Goal: Find specific page/section: Find specific page/section

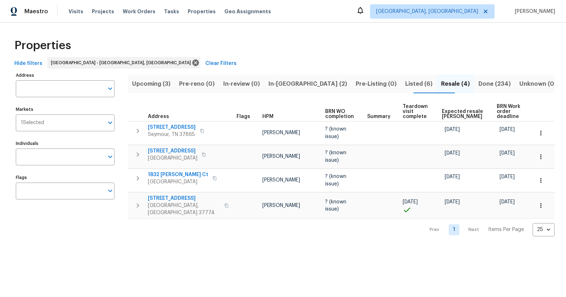
click at [302, 85] on span "In-[GEOGRAPHIC_DATA] (2)" at bounding box center [307, 84] width 79 height 10
click at [356, 85] on span "Pre-Listing (0)" at bounding box center [376, 84] width 41 height 10
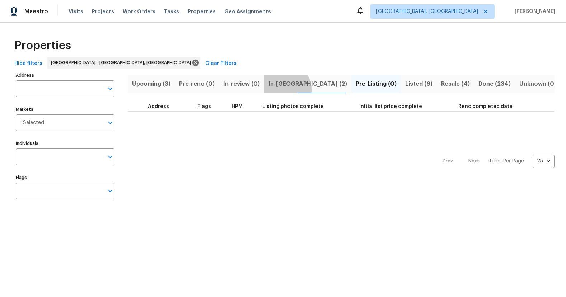
click at [281, 89] on button "In-[GEOGRAPHIC_DATA] (2)" at bounding box center [307, 84] width 87 height 19
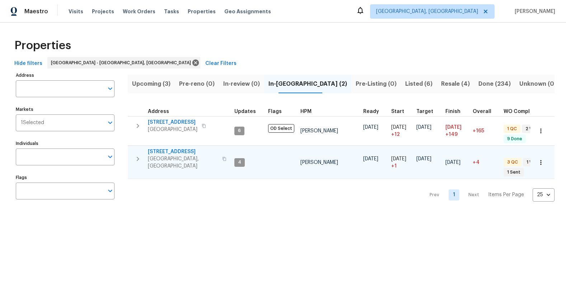
click at [176, 155] on span "[STREET_ADDRESS]" at bounding box center [183, 151] width 70 height 7
click at [166, 85] on span "Upcoming (3)" at bounding box center [151, 84] width 38 height 10
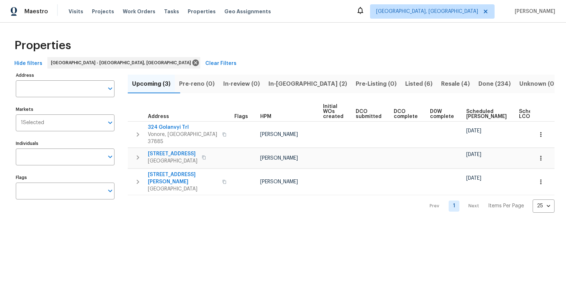
click at [441, 80] on span "Resale (4)" at bounding box center [455, 84] width 29 height 10
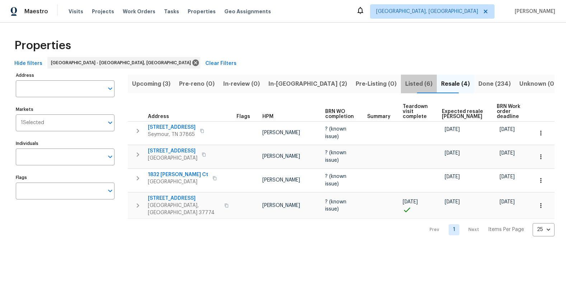
click at [401, 90] on button "Listed (6)" at bounding box center [419, 84] width 36 height 19
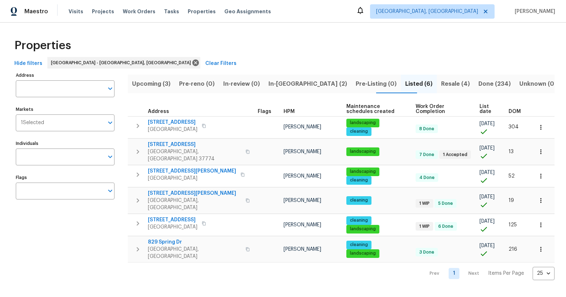
click at [441, 85] on span "Resale (4)" at bounding box center [455, 84] width 29 height 10
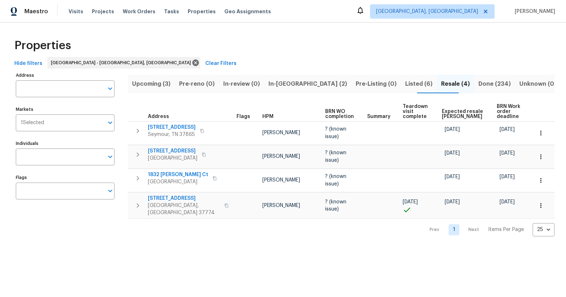
click at [405, 84] on span "Listed (6)" at bounding box center [418, 84] width 27 height 10
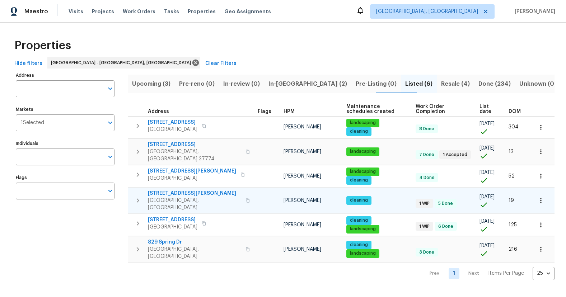
click at [243, 192] on button "button" at bounding box center [247, 200] width 9 height 17
click at [175, 190] on span "[STREET_ADDRESS][PERSON_NAME]" at bounding box center [194, 193] width 93 height 7
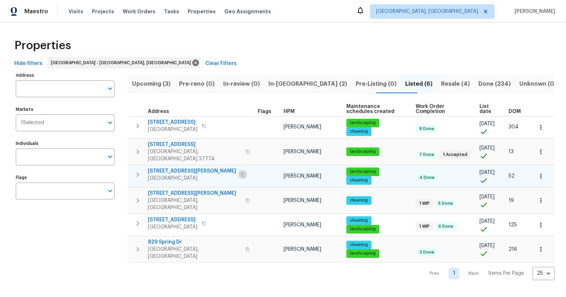
click at [240, 173] on icon "button" at bounding box center [242, 175] width 4 height 4
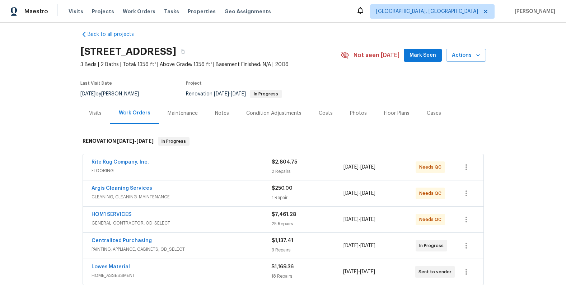
scroll to position [23, 0]
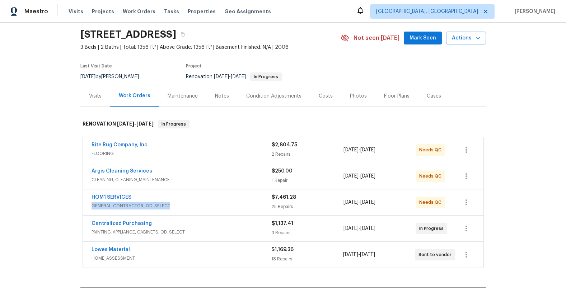
click at [252, 203] on div "HOM1 SERVICES GENERAL_CONTRACTOR, OD_SELECT" at bounding box center [182, 202] width 180 height 16
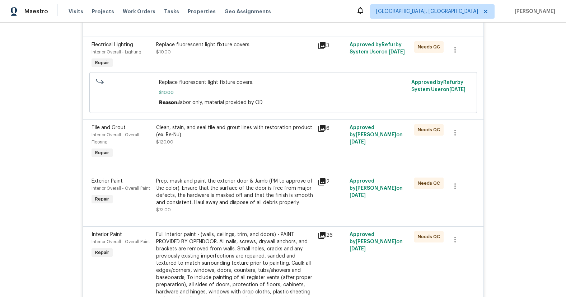
scroll to position [1702, 0]
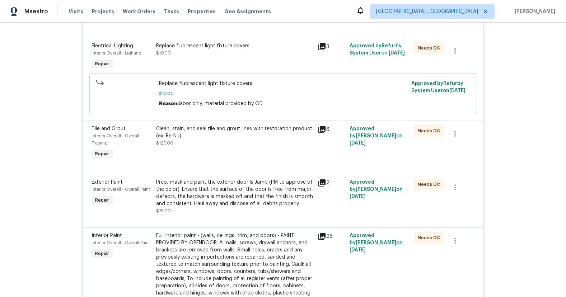
click at [236, 153] on div "Clean, stain, and seal tile and grout lines with restoration product (ex. Re-Nu…" at bounding box center [235, 143] width 162 height 40
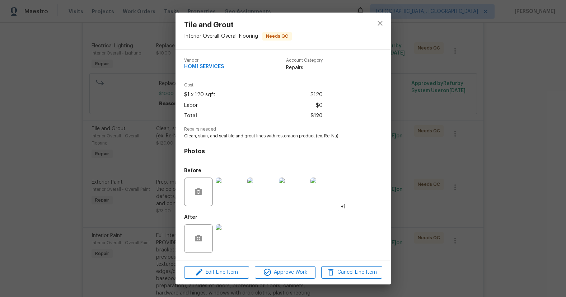
click at [242, 238] on img at bounding box center [230, 238] width 29 height 29
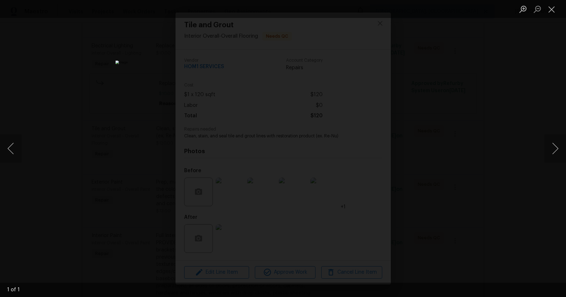
click at [411, 205] on div "Lightbox" at bounding box center [283, 148] width 566 height 297
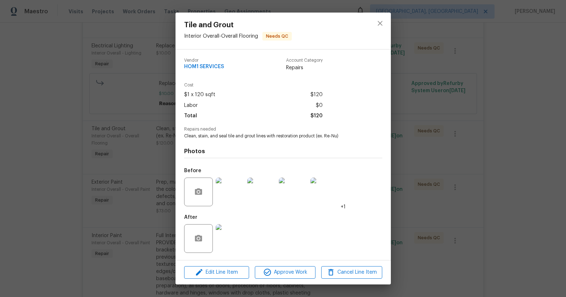
click at [261, 203] on img at bounding box center [261, 192] width 29 height 29
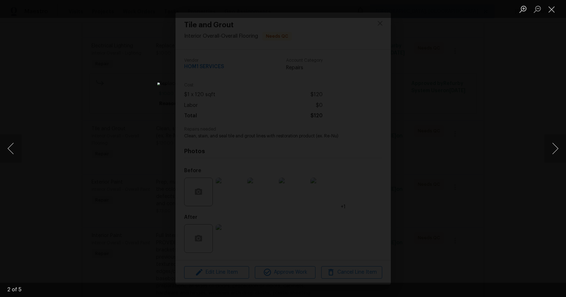
click at [454, 215] on div "Lightbox" at bounding box center [283, 148] width 566 height 297
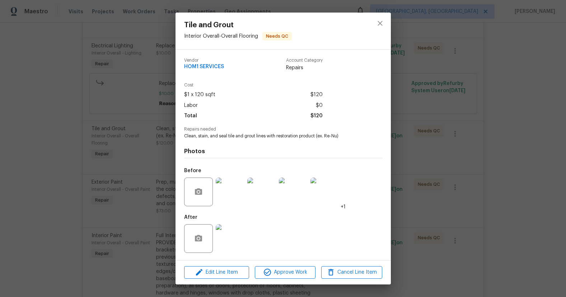
click at [451, 215] on div "Tile and Grout Interior Overall - Overall Flooring Needs QC Vendor HOM1 SERVICE…" at bounding box center [283, 148] width 566 height 297
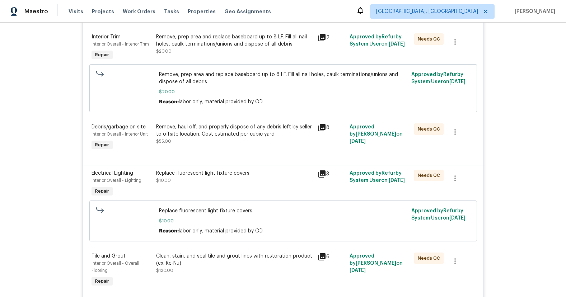
scroll to position [1563, 0]
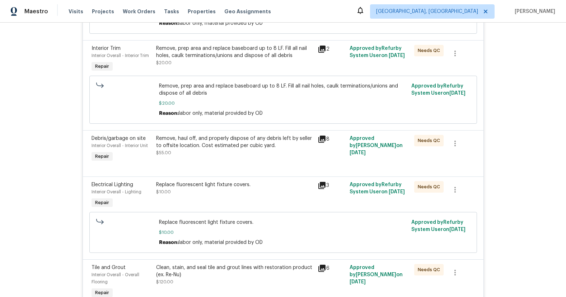
click at [237, 186] on div "Replace fluorescent light fixture covers." at bounding box center [234, 184] width 157 height 7
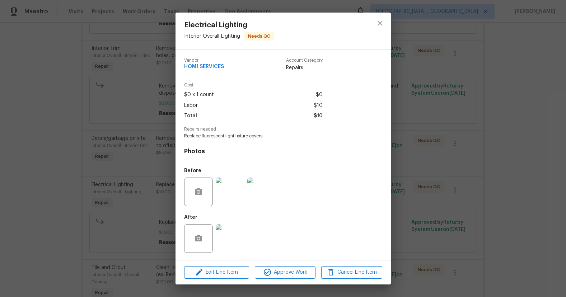
click at [234, 232] on img at bounding box center [230, 238] width 29 height 29
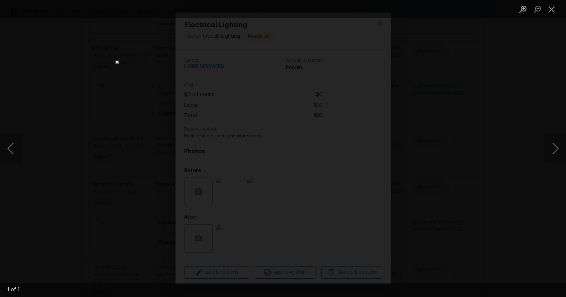
click at [479, 214] on div "Lightbox" at bounding box center [283, 148] width 566 height 297
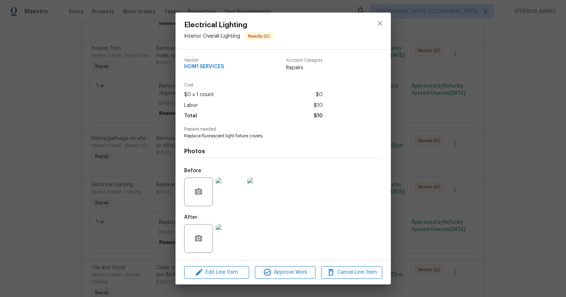
click at [464, 211] on div "Electrical Lighting Interior Overall - Lighting Needs QC Vendor HOM1 SERVICES A…" at bounding box center [283, 148] width 566 height 297
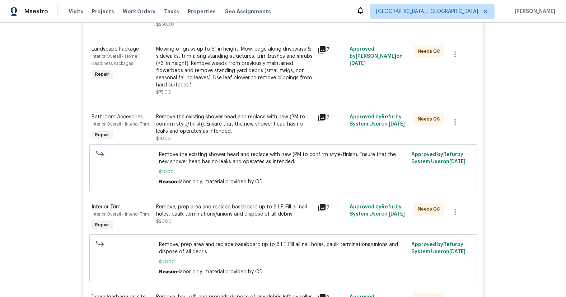
scroll to position [1398, 0]
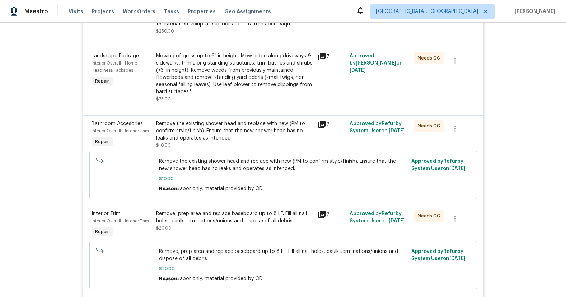
click at [234, 145] on div "Remove the existing shower head and replace with new (PM to confirm style/finis…" at bounding box center [234, 134] width 157 height 29
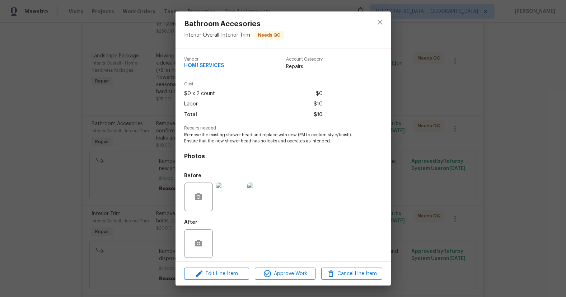
scroll to position [4, 0]
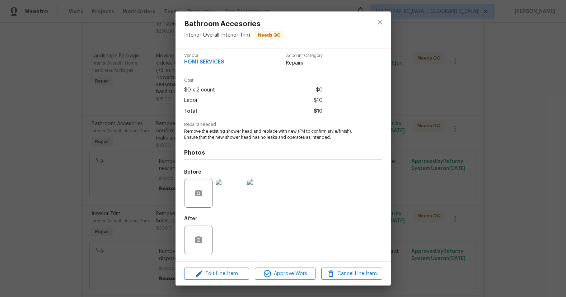
click at [223, 239] on div "After" at bounding box center [283, 235] width 198 height 47
click at [129, 207] on div "Bathroom Accesories Interior Overall - Interior Trim Needs QC Vendor HOM1 SERVI…" at bounding box center [283, 148] width 566 height 297
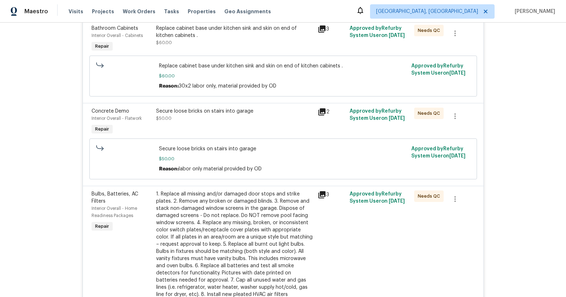
scroll to position [846, 0]
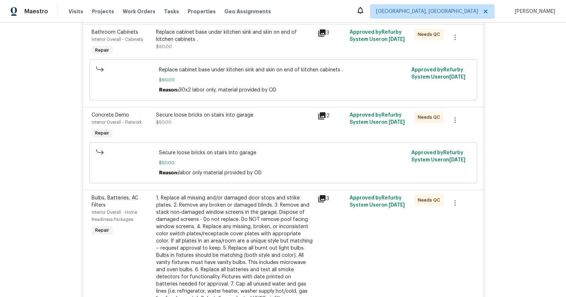
click at [219, 126] on div "Secure loose bricks on stairs into garage $50.00" at bounding box center [234, 119] width 157 height 14
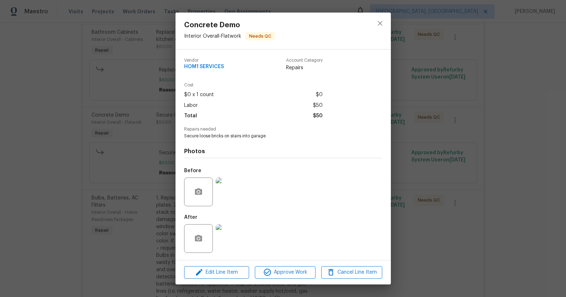
click at [239, 236] on img at bounding box center [230, 238] width 29 height 29
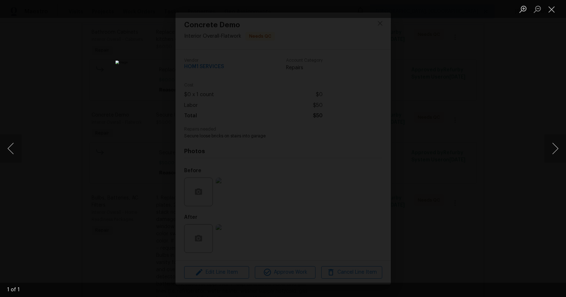
click at [443, 210] on div "Lightbox" at bounding box center [283, 148] width 566 height 297
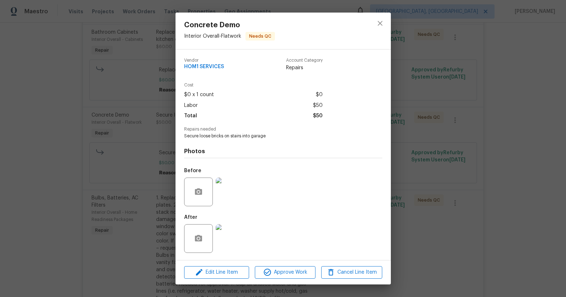
click at [443, 210] on div "Concrete Demo Interior Overall - Flatwork Needs QC Vendor HOM1 SERVICES Account…" at bounding box center [283, 148] width 566 height 297
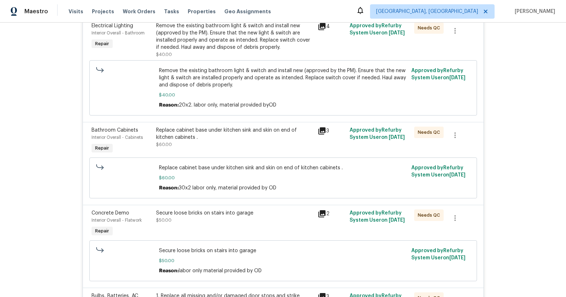
scroll to position [741, 0]
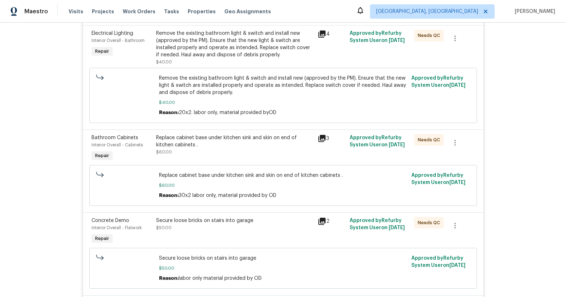
click at [219, 154] on div "Replace cabinet base under kitchen sink and skin on end of kitchen cabinets . $…" at bounding box center [234, 145] width 157 height 22
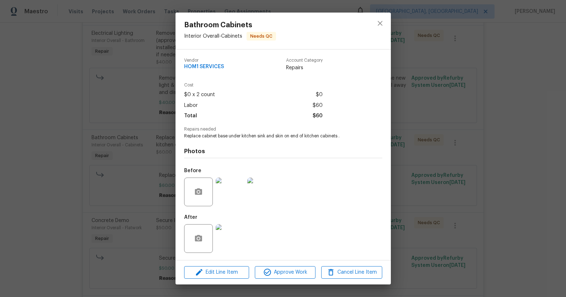
click at [240, 238] on img at bounding box center [230, 238] width 29 height 29
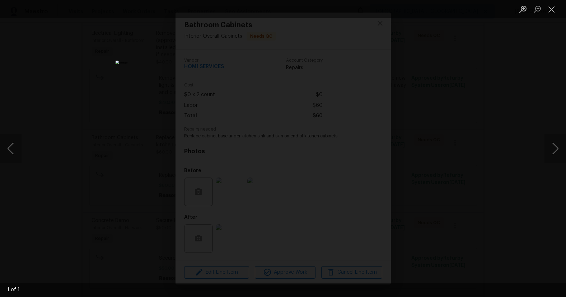
click at [465, 211] on div "Lightbox" at bounding box center [283, 148] width 566 height 297
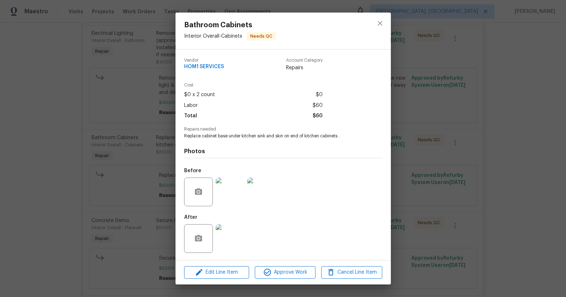
drag, startPoint x: 461, startPoint y: 211, endPoint x: 457, endPoint y: 209, distance: 4.5
click at [460, 211] on div "Bathroom Cabinets Interior Overall - Cabinets Needs QC Vendor HOM1 SERVICES Acc…" at bounding box center [283, 148] width 566 height 297
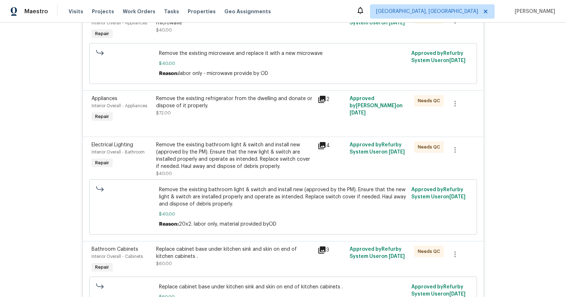
scroll to position [624, 0]
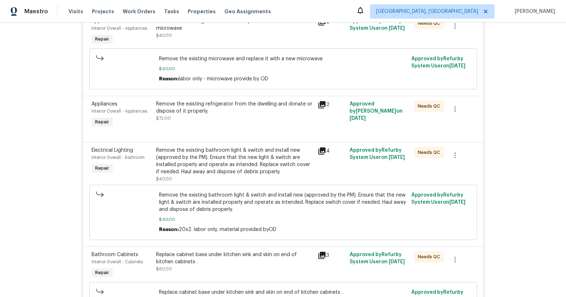
click at [226, 159] on div "Remove the existing bathroom light & switch and install new (approved by the PM…" at bounding box center [234, 161] width 157 height 29
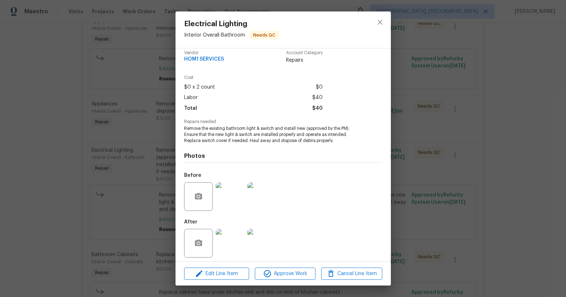
scroll to position [10, 0]
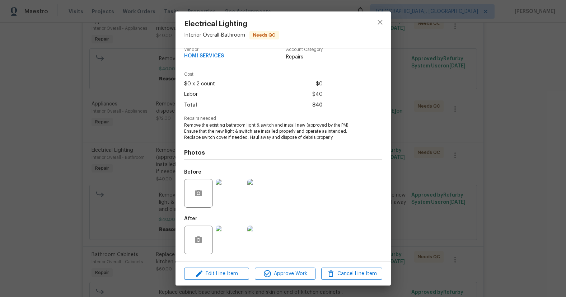
click at [418, 224] on div "Electrical Lighting Interior Overall - Bathroom Needs QC Vendor HOM1 SERVICES A…" at bounding box center [283, 148] width 566 height 297
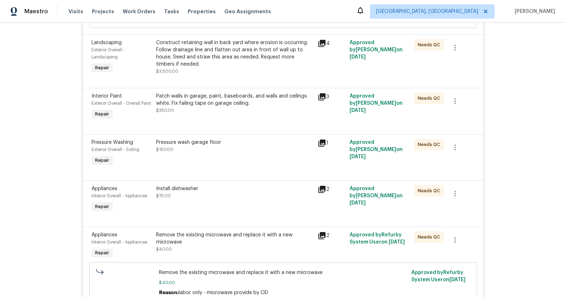
scroll to position [401, 0]
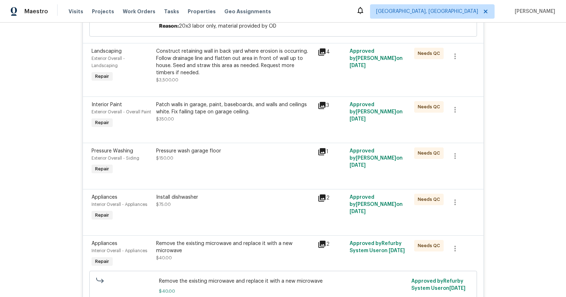
click at [224, 166] on div "Pressure wash garage floor $150.00" at bounding box center [235, 161] width 162 height 33
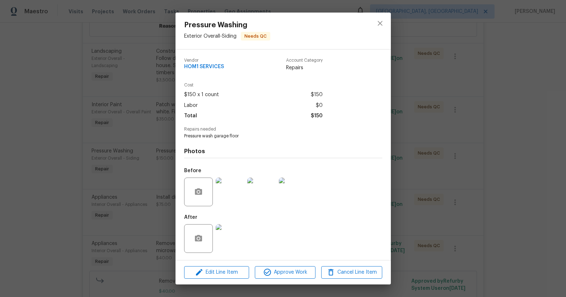
click at [238, 233] on img at bounding box center [230, 238] width 29 height 29
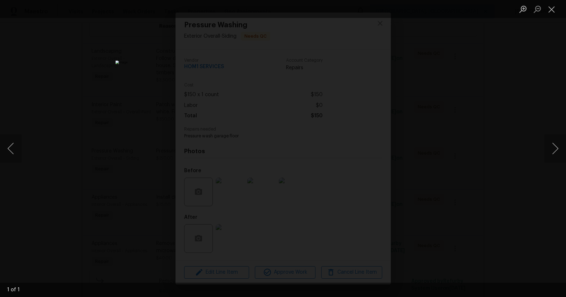
click at [456, 200] on div "Lightbox" at bounding box center [283, 148] width 566 height 297
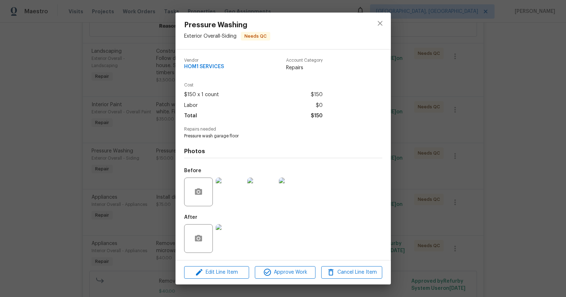
click at [147, 155] on div "Pressure Washing Exterior Overall - Siding Needs QC Vendor HOM1 SERVICES Accoun…" at bounding box center [283, 148] width 566 height 297
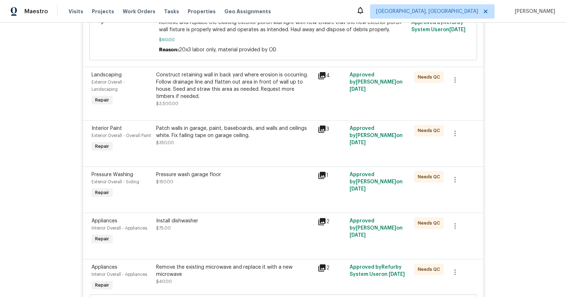
scroll to position [377, 0]
click at [195, 155] on div at bounding box center [283, 158] width 383 height 9
click at [200, 149] on div "Patch walls in garage, paint, baseboards, and walls and ceilings white. Fix fai…" at bounding box center [235, 139] width 162 height 33
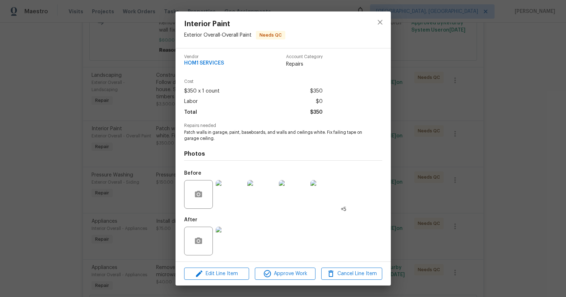
scroll to position [4, 0]
click at [239, 237] on img at bounding box center [230, 240] width 29 height 29
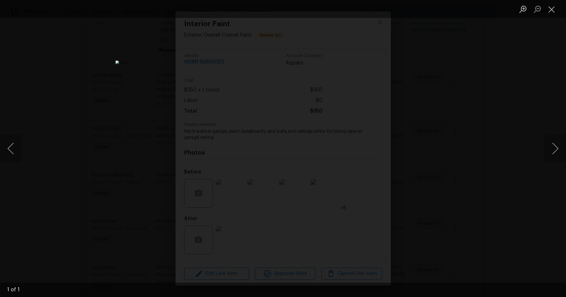
click at [432, 225] on div "Lightbox" at bounding box center [283, 148] width 566 height 297
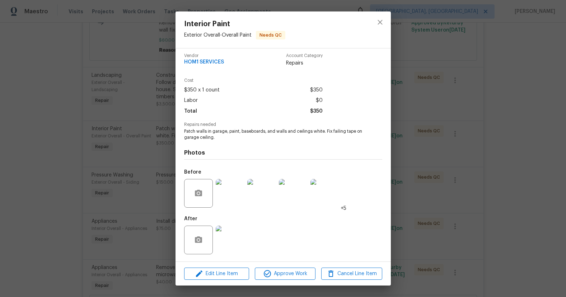
click at [432, 225] on div "Interior Paint Exterior Overall - Overall Paint Needs QC Vendor HOM1 SERVICES A…" at bounding box center [283, 148] width 566 height 297
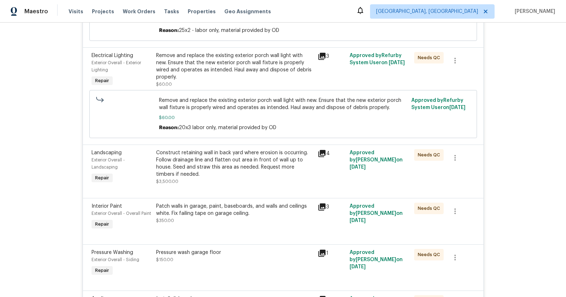
scroll to position [299, 0]
click at [247, 179] on div "Construct retaining wall in back yard where erosion is occurring. Follow draina…" at bounding box center [234, 168] width 157 height 36
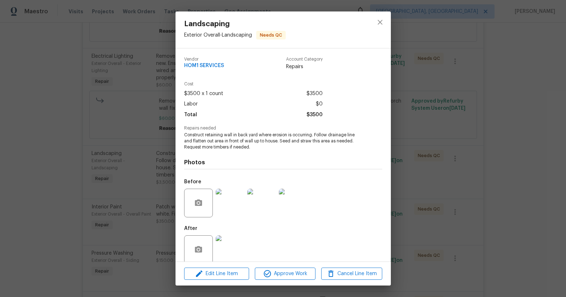
scroll to position [10, 0]
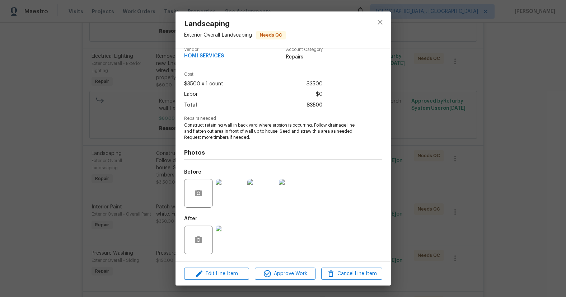
click at [233, 240] on img at bounding box center [230, 240] width 29 height 29
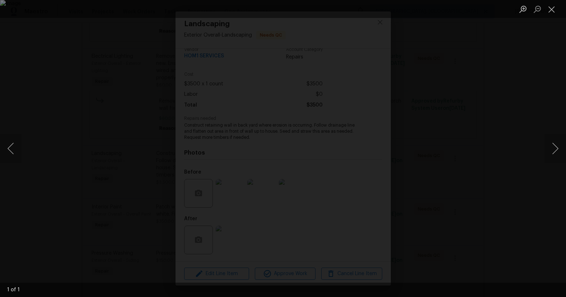
click at [477, 205] on div "Lightbox" at bounding box center [283, 148] width 566 height 297
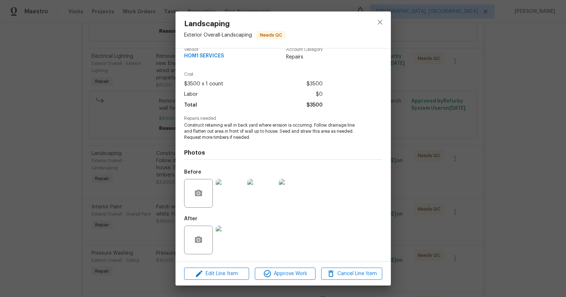
click at [421, 202] on div "Landscaping Exterior Overall - Landscaping Needs QC Vendor HOM1 SERVICES Accoun…" at bounding box center [283, 148] width 566 height 297
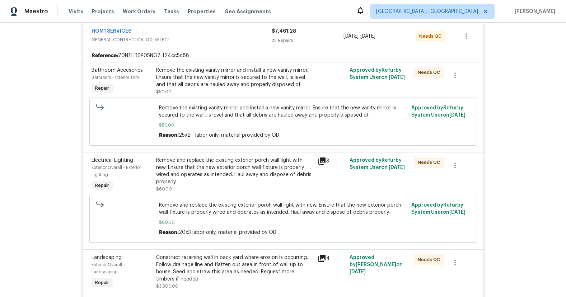
scroll to position [173, 0]
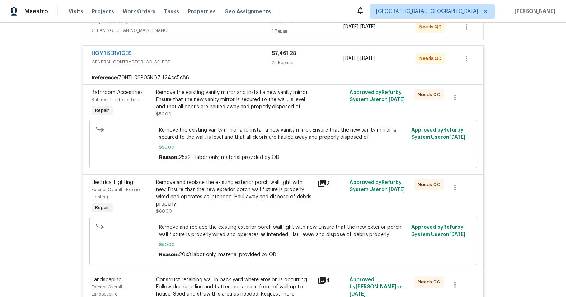
click at [244, 197] on div "Remove and replace the existing exterior porch wall light with new. Ensure that…" at bounding box center [234, 193] width 157 height 29
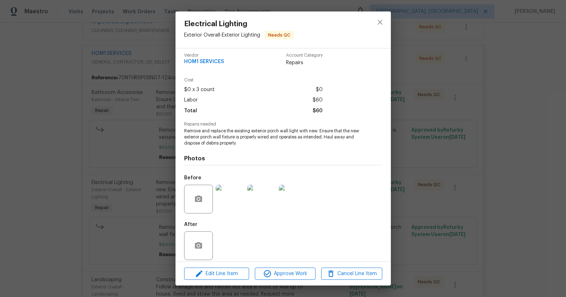
scroll to position [10, 0]
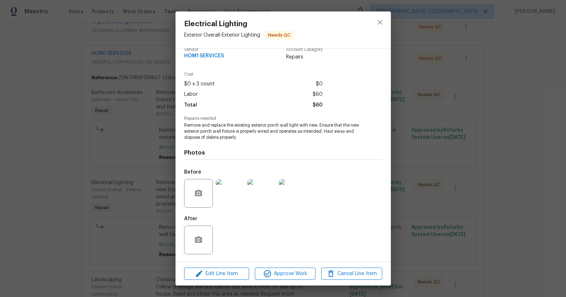
click at [227, 228] on div "After" at bounding box center [283, 235] width 198 height 47
click at [297, 198] on img at bounding box center [293, 193] width 29 height 29
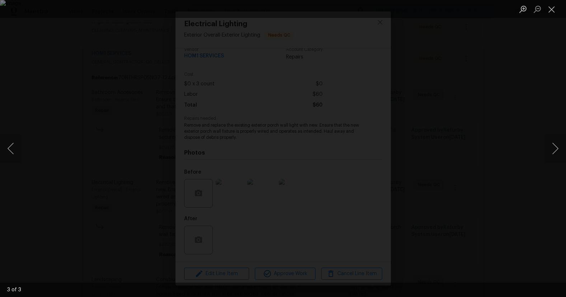
click at [517, 191] on div "Lightbox" at bounding box center [283, 148] width 566 height 297
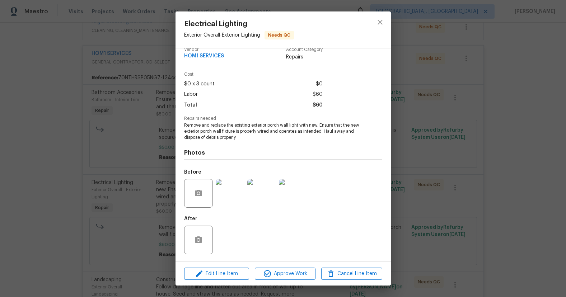
click at [506, 191] on div "Electrical Lighting Exterior Overall - Exterior Lighting Needs QC Vendor HOM1 S…" at bounding box center [283, 148] width 566 height 297
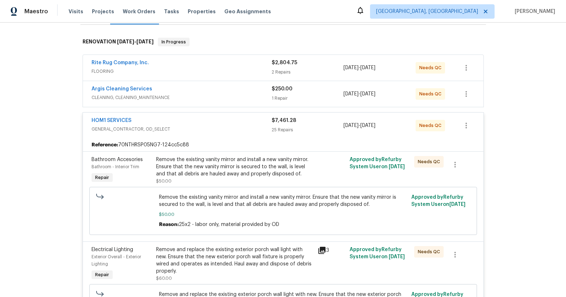
scroll to position [105, 0]
click at [237, 178] on div "Remove the existing vanity mirror and install a new vanity mirror. Ensure that …" at bounding box center [234, 170] width 157 height 29
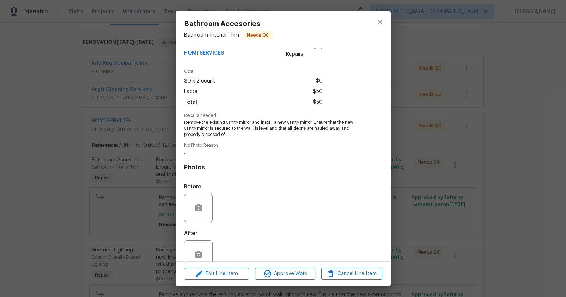
scroll to position [27, 0]
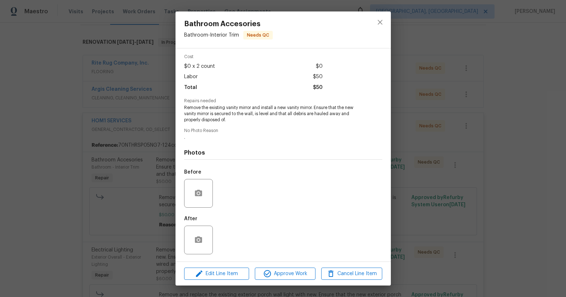
click at [229, 242] on div "After" at bounding box center [283, 235] width 198 height 47
click at [226, 207] on div "Before" at bounding box center [283, 188] width 198 height 47
click at [76, 178] on div "Bathroom Accesories Bathroom - Interior Trim Needs QC Vendor HOM1 SERVICES Acco…" at bounding box center [283, 148] width 566 height 297
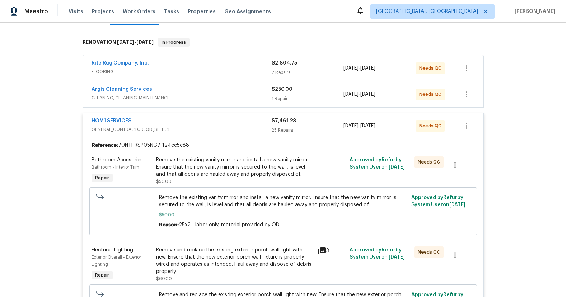
click at [228, 134] on div "HOM1 SERVICES GENERAL_CONTRACTOR, OD_SELECT" at bounding box center [182, 125] width 180 height 17
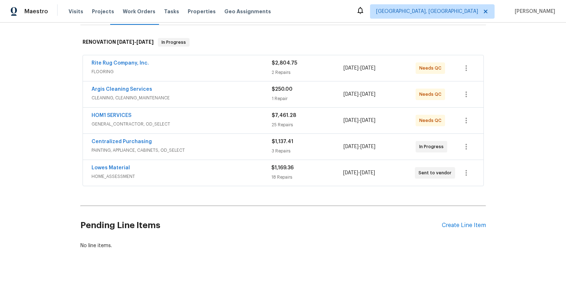
scroll to position [0, 0]
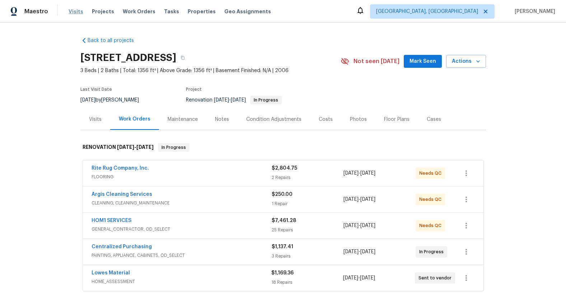
click at [69, 9] on span "Visits" at bounding box center [76, 11] width 15 height 7
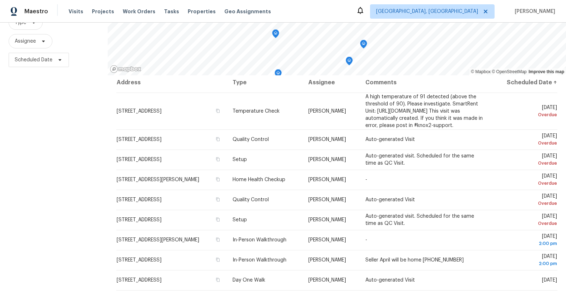
scroll to position [9, 0]
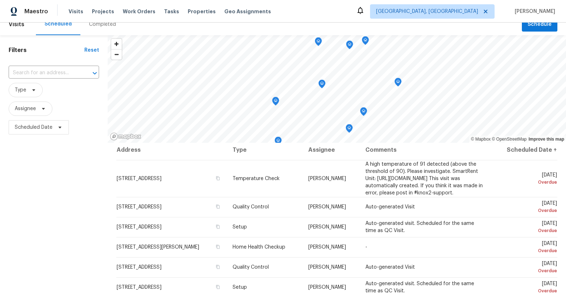
click at [464, 19] on div "Maestro Visits Projects Work Orders Tasks Properties Geo Assignments Knoxville,…" at bounding box center [283, 11] width 566 height 23
click at [466, 12] on span "[GEOGRAPHIC_DATA], [GEOGRAPHIC_DATA]" at bounding box center [427, 11] width 102 height 7
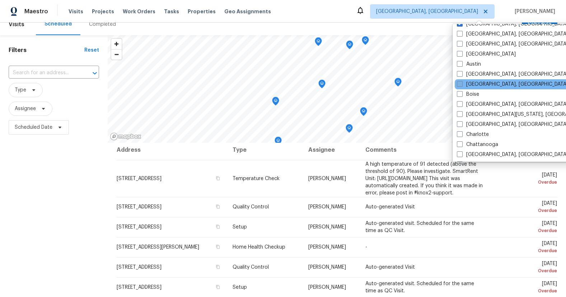
scroll to position [12, 0]
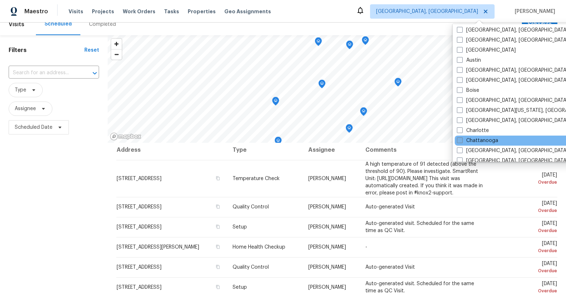
click at [458, 140] on span at bounding box center [460, 140] width 6 height 6
click at [458, 140] on input "Chattanooga" at bounding box center [459, 139] width 5 height 5
checkbox input "true"
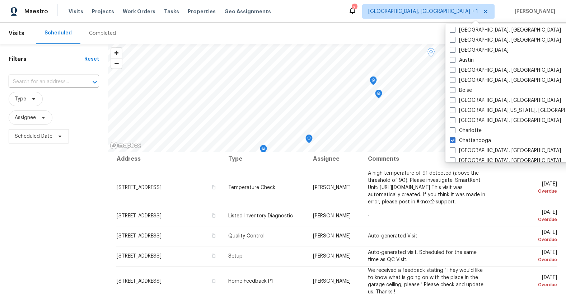
click at [82, 196] on div "Filters Reset ​ Type Assignee Scheduled Date" at bounding box center [54, 216] width 108 height 345
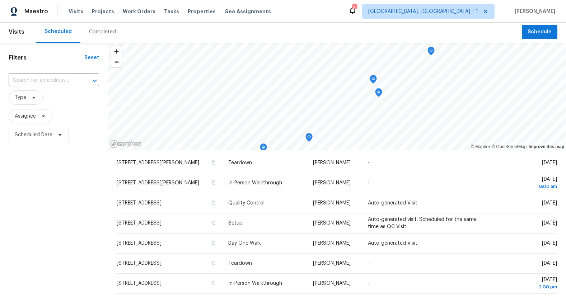
scroll to position [232, 0]
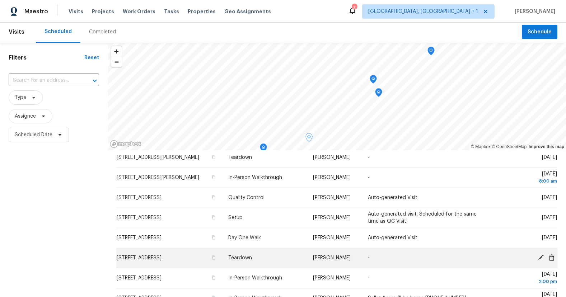
click at [541, 261] on icon at bounding box center [541, 258] width 6 height 6
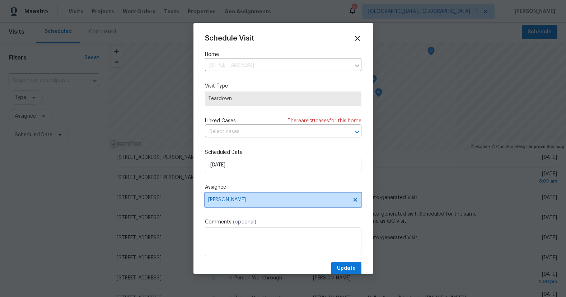
click at [242, 202] on span "[PERSON_NAME]" at bounding box center [278, 200] width 141 height 6
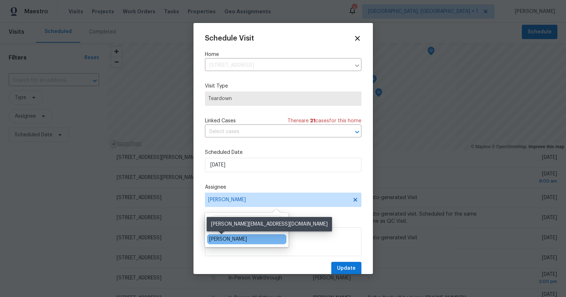
type input "corey"
click at [233, 240] on div "Corey Nail" at bounding box center [228, 239] width 38 height 7
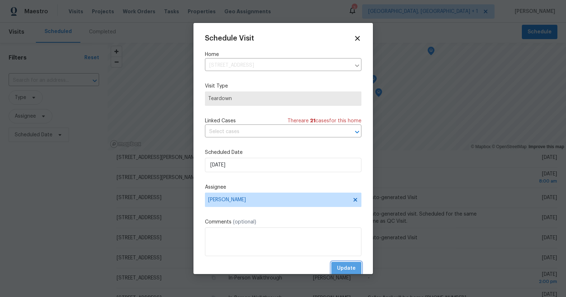
click at [349, 263] on button "Update" at bounding box center [346, 268] width 30 height 13
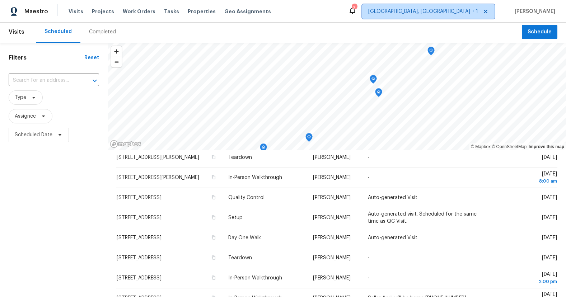
click at [462, 11] on span "Knoxville, TN + 1" at bounding box center [423, 11] width 110 height 7
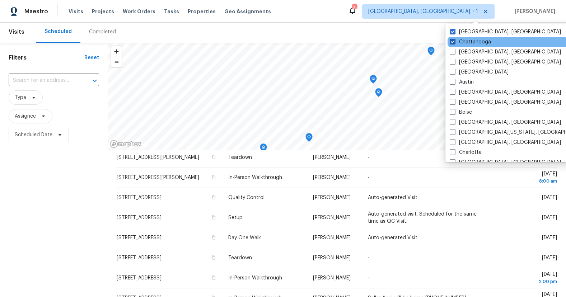
click at [453, 42] on span at bounding box center [453, 42] width 6 height 6
click at [453, 42] on input "Chattanooga" at bounding box center [452, 40] width 5 height 5
checkbox input "false"
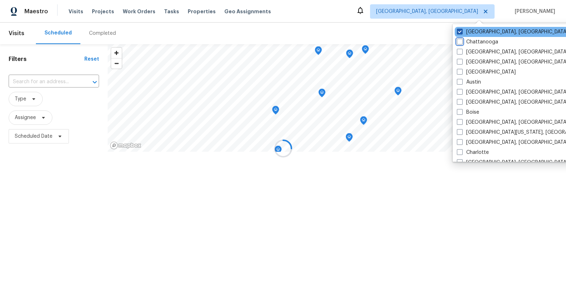
scroll to position [114, 0]
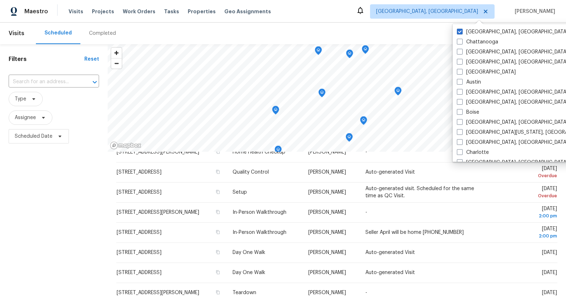
click at [432, 31] on div "Scheduled Completed" at bounding box center [279, 34] width 486 height 22
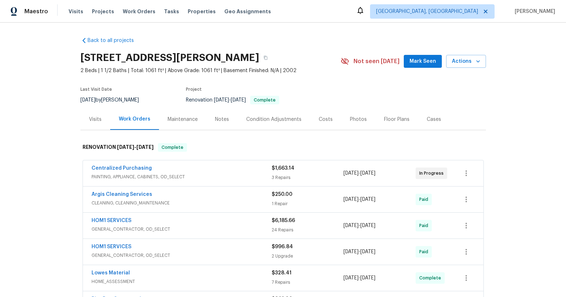
click at [350, 115] on div "Photos" at bounding box center [358, 119] width 34 height 21
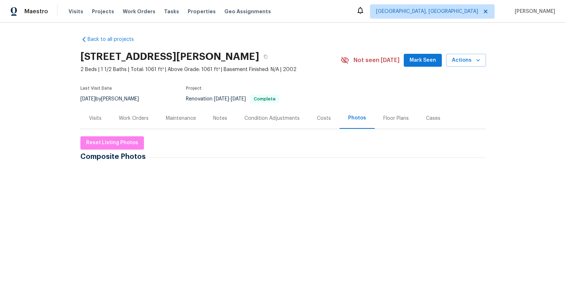
scroll to position [1, 0]
